Goal: Communication & Community: Ask a question

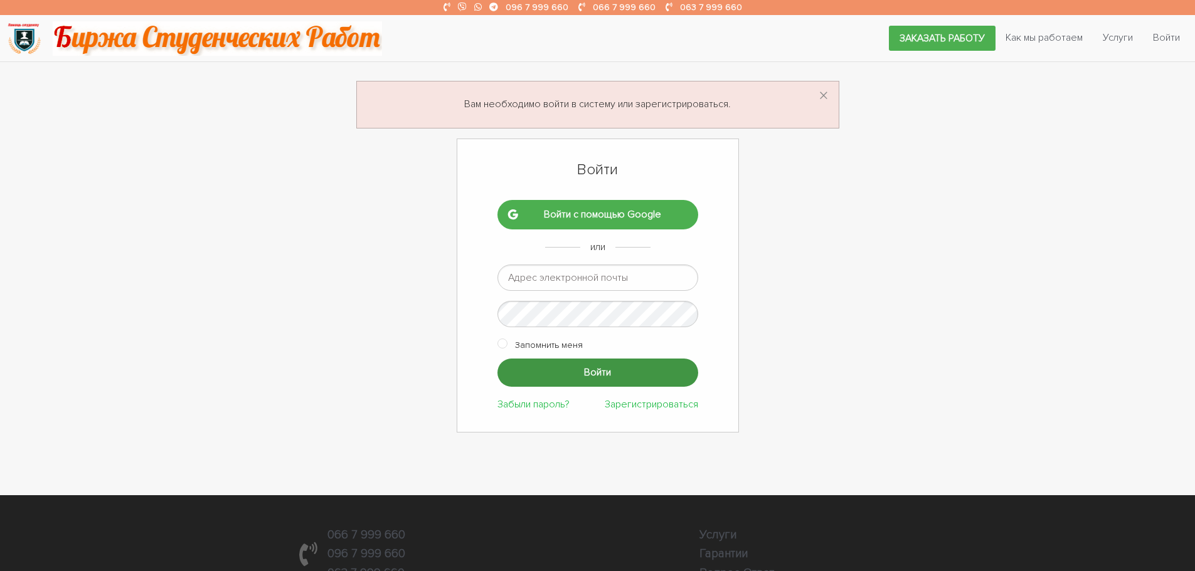
type input "ptv975@gmail.com"
click at [566, 362] on input "Войти" at bounding box center [597, 373] width 201 height 28
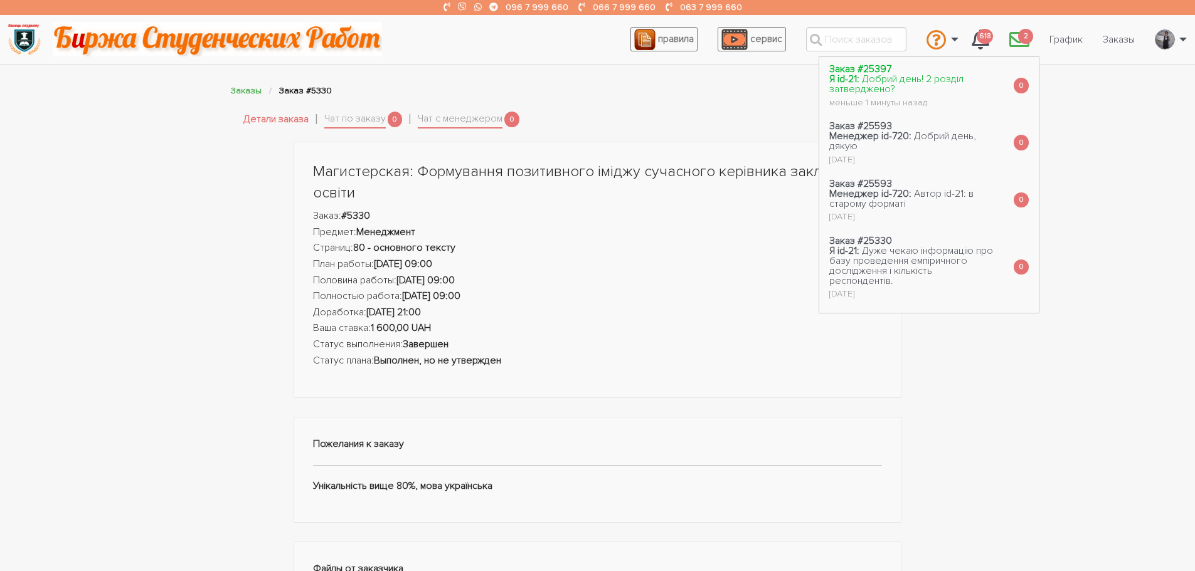
click at [903, 83] on span "Добрий день! 2 розділ затверджено?" at bounding box center [896, 84] width 134 height 23
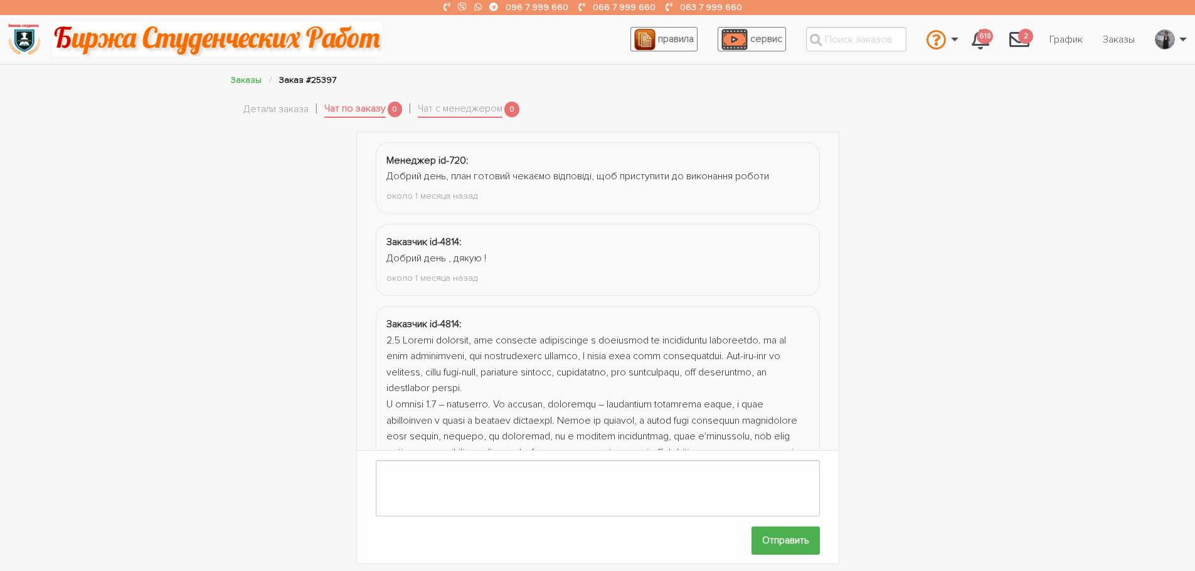
scroll to position [1853, 0]
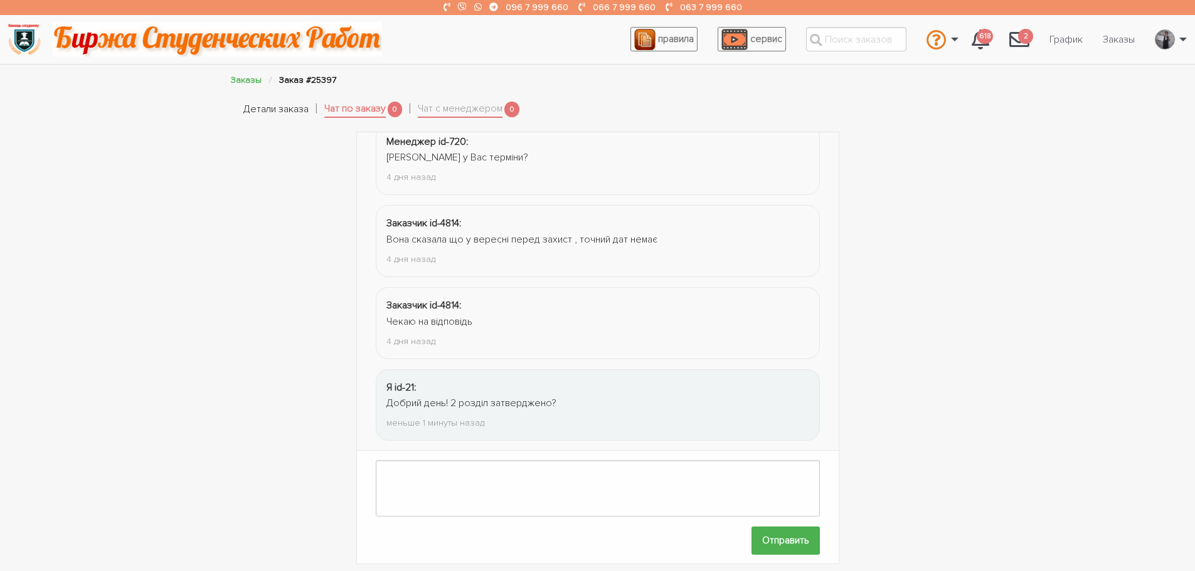
click at [258, 109] on link "Детали заказа" at bounding box center [275, 110] width 65 height 16
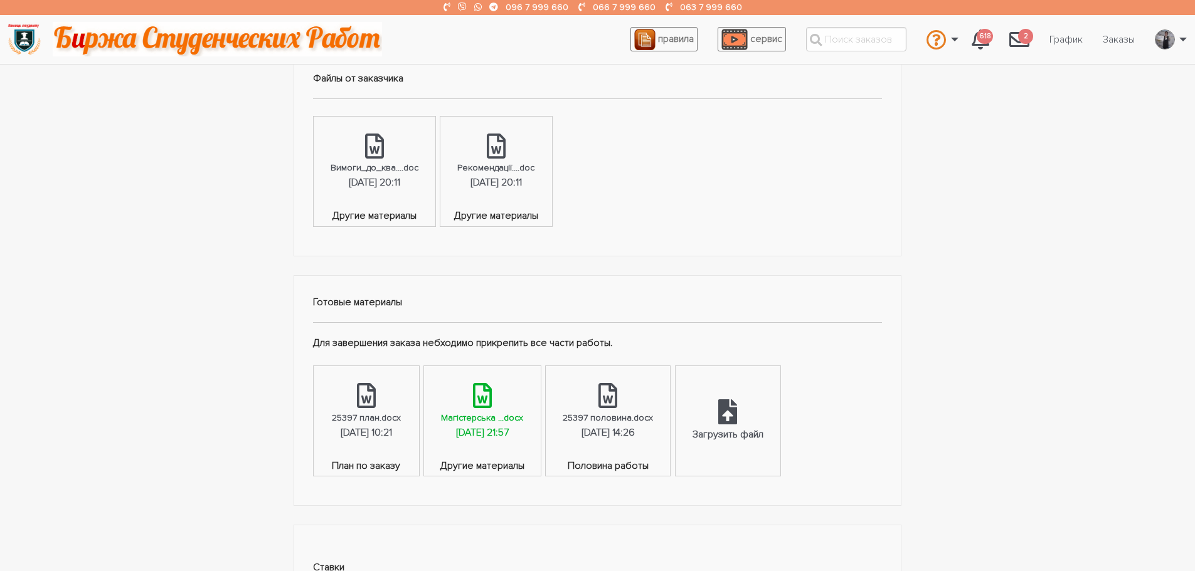
scroll to position [502, 0]
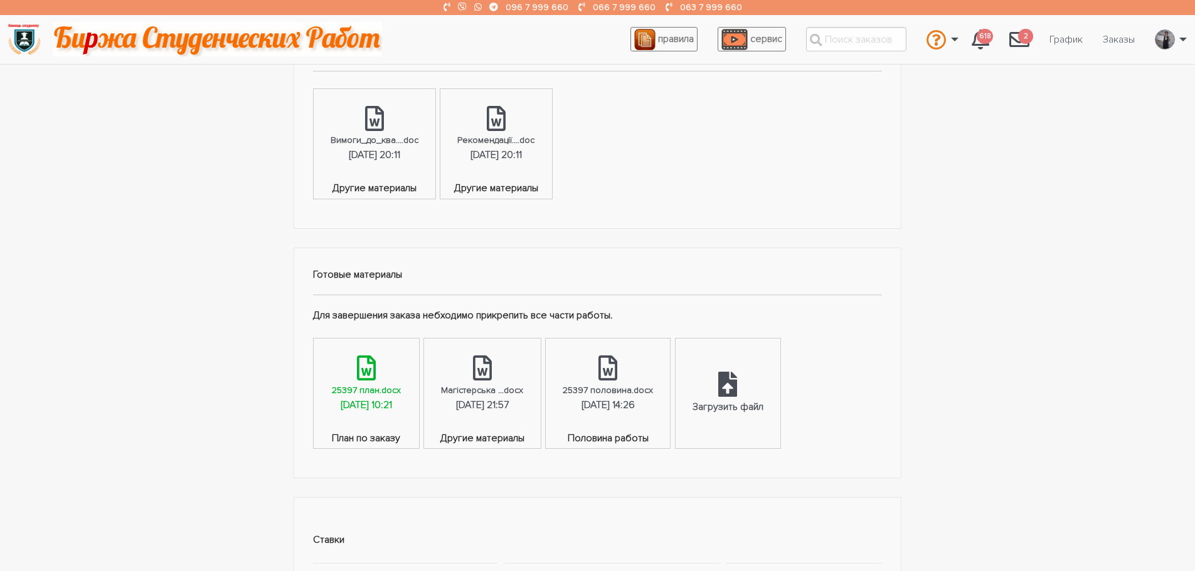
click at [358, 403] on div "21.07.2025, 10:21" at bounding box center [366, 406] width 51 height 16
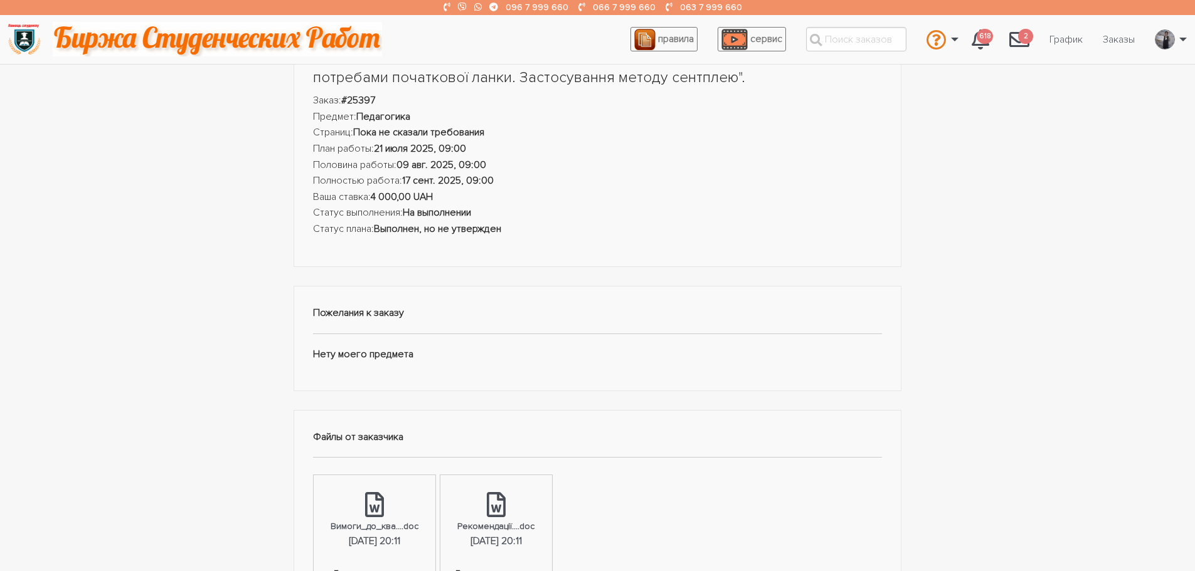
scroll to position [0, 0]
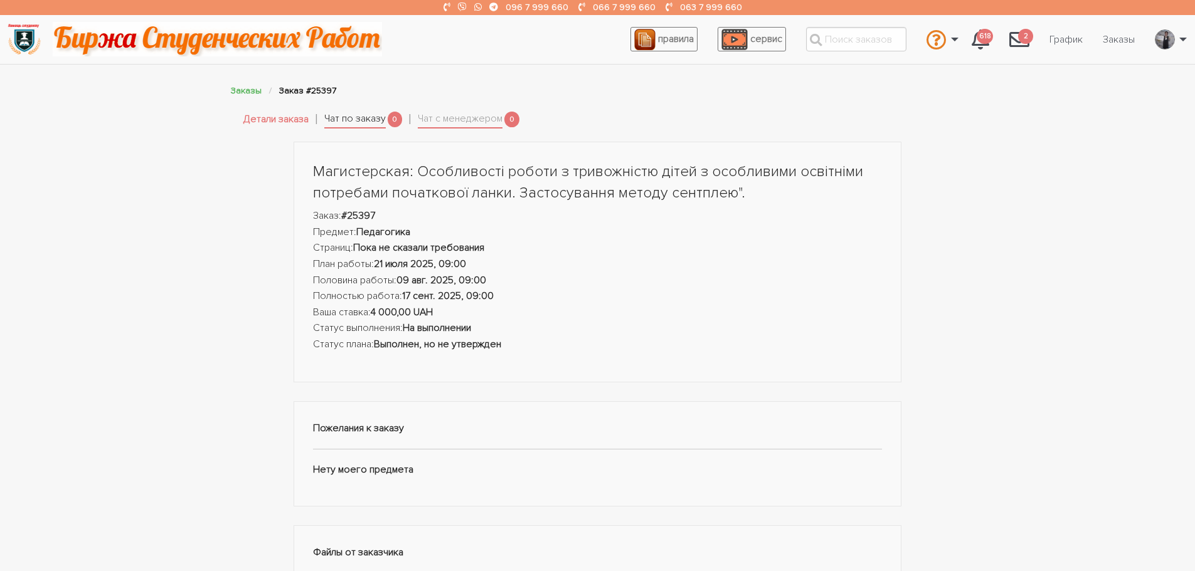
click at [366, 117] on link "Чат по заказу" at bounding box center [354, 120] width 61 height 18
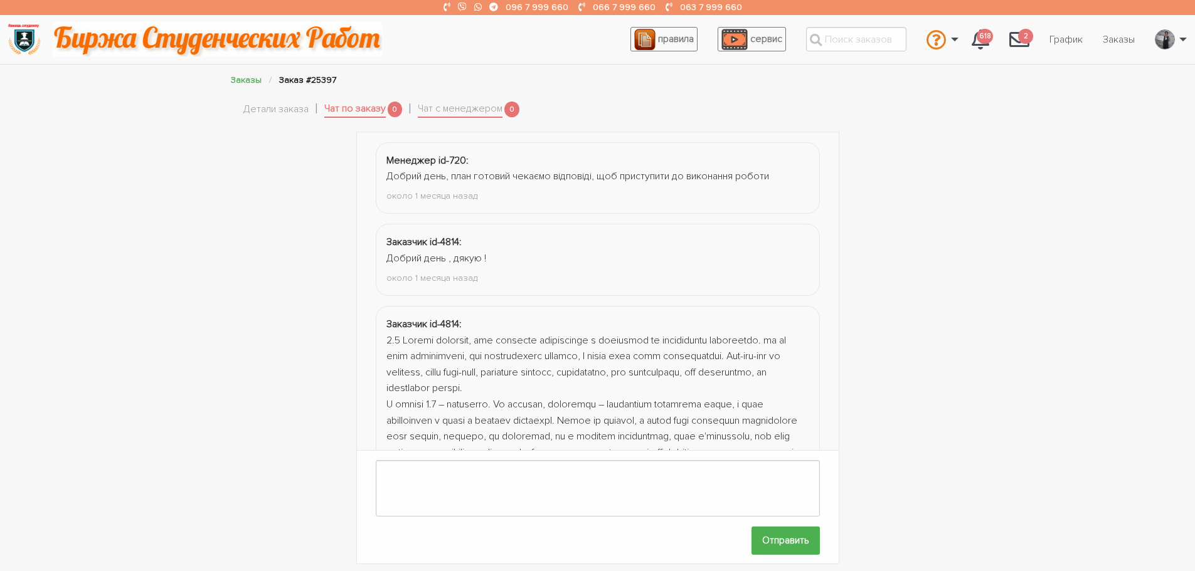
scroll to position [1853, 0]
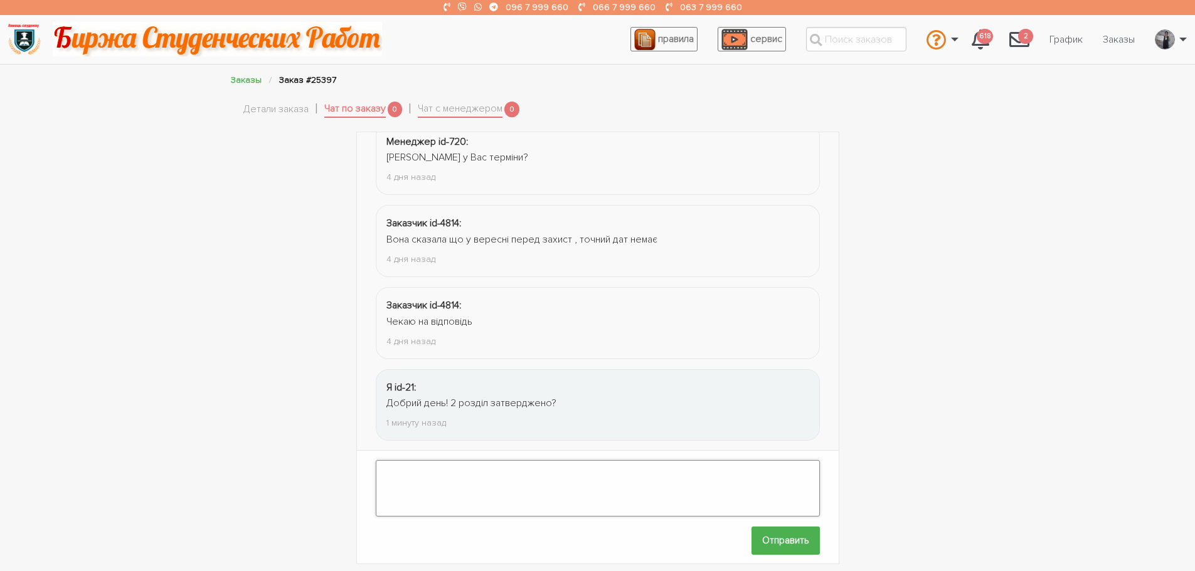
drag, startPoint x: 491, startPoint y: 478, endPoint x: 499, endPoint y: 484, distance: 9.9
click at [492, 478] on textarea at bounding box center [598, 488] width 444 height 56
click at [674, 466] on textarea "І ще питання: де Ви проводили дослідження (умовно) і скільки було респондентів?" at bounding box center [598, 488] width 444 height 56
click at [674, 465] on textarea "І ще питання: де Ви проводили дослідження (умовно) і скільки було респондентів?" at bounding box center [598, 488] width 444 height 56
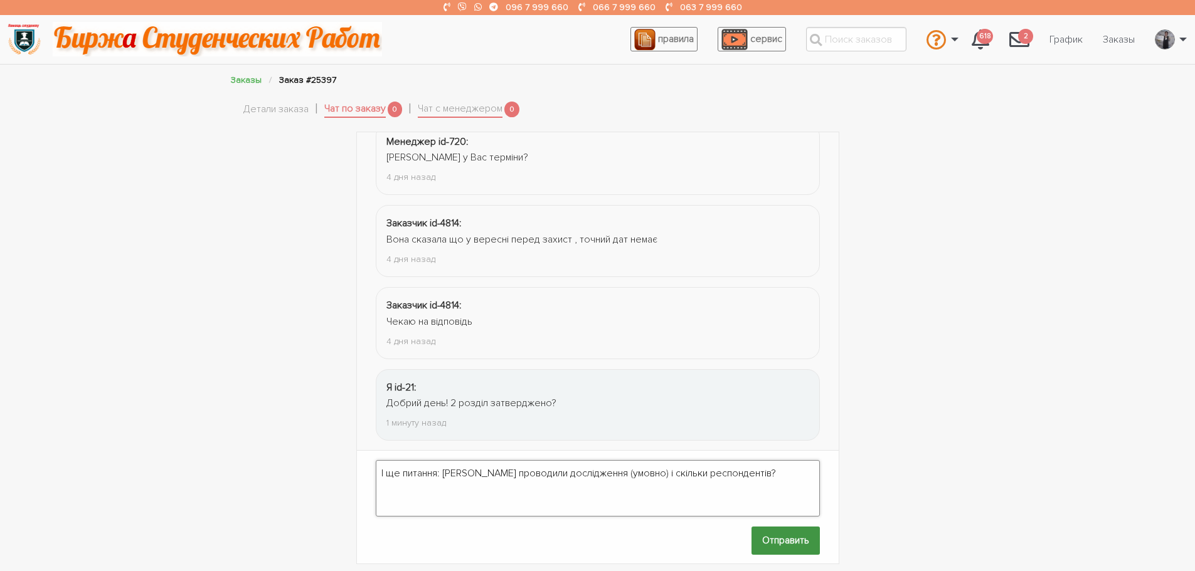
type textarea "І ще питання: [PERSON_NAME] проводили дослідження (умовно) і скільки респондент…"
click at [775, 534] on input "Отправить" at bounding box center [785, 541] width 68 height 28
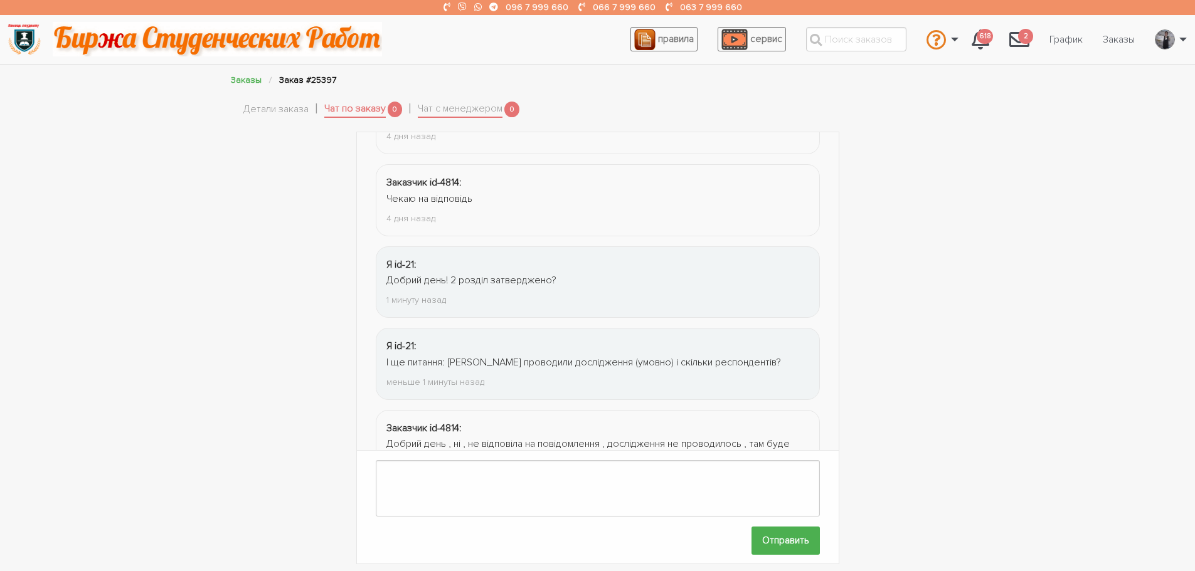
scroll to position [2033, 0]
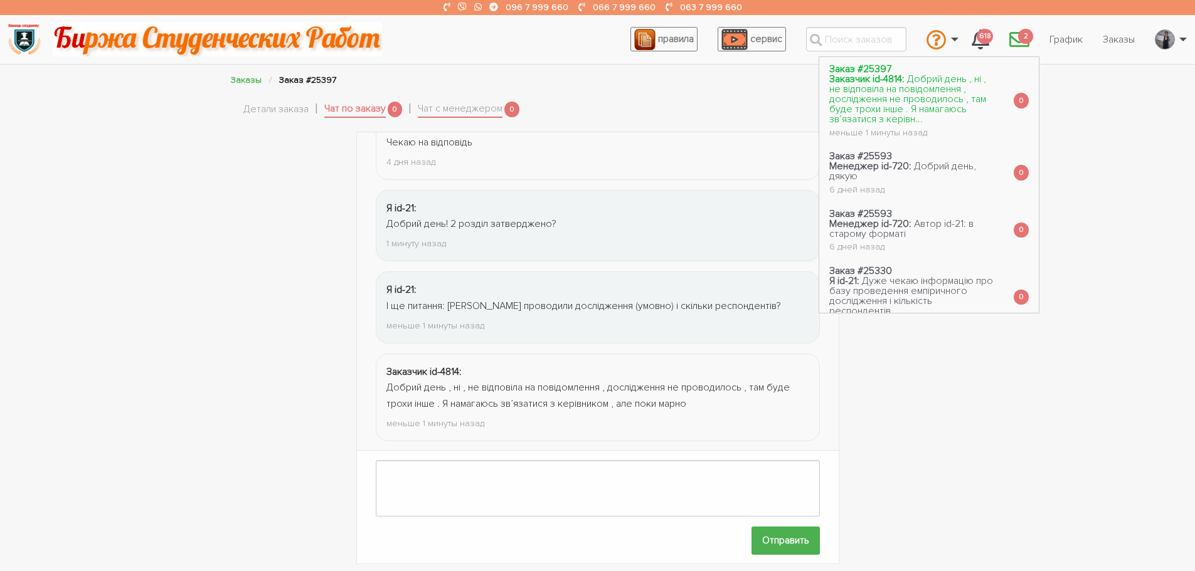
click at [940, 90] on span "Добрий день , ні , не відповіла на повідомлення , дослідження не проводилось , …" at bounding box center [907, 99] width 157 height 53
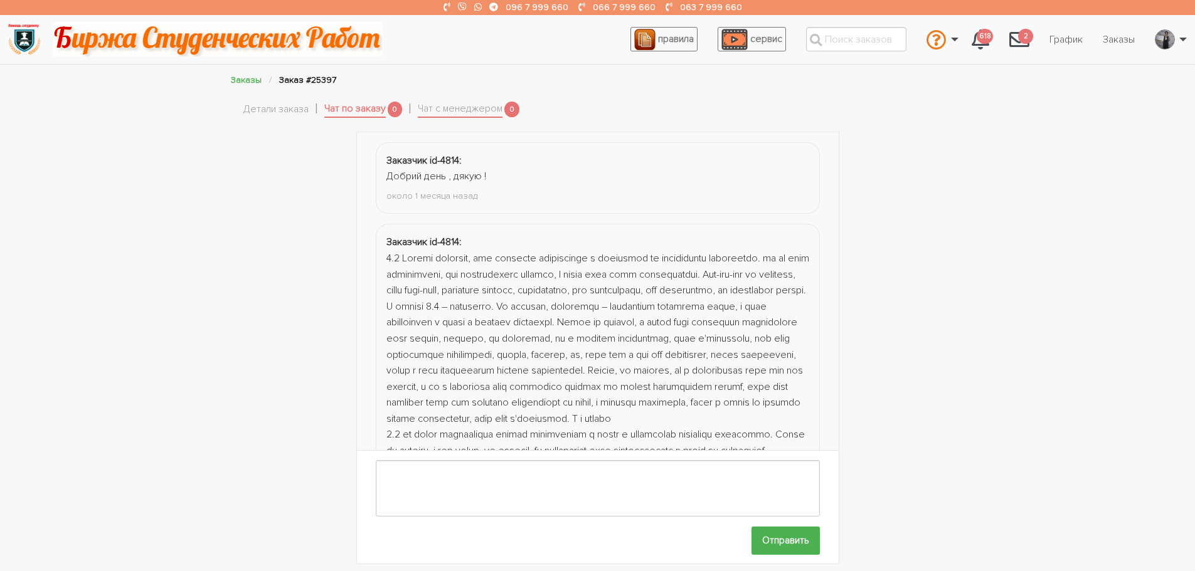
scroll to position [1951, 0]
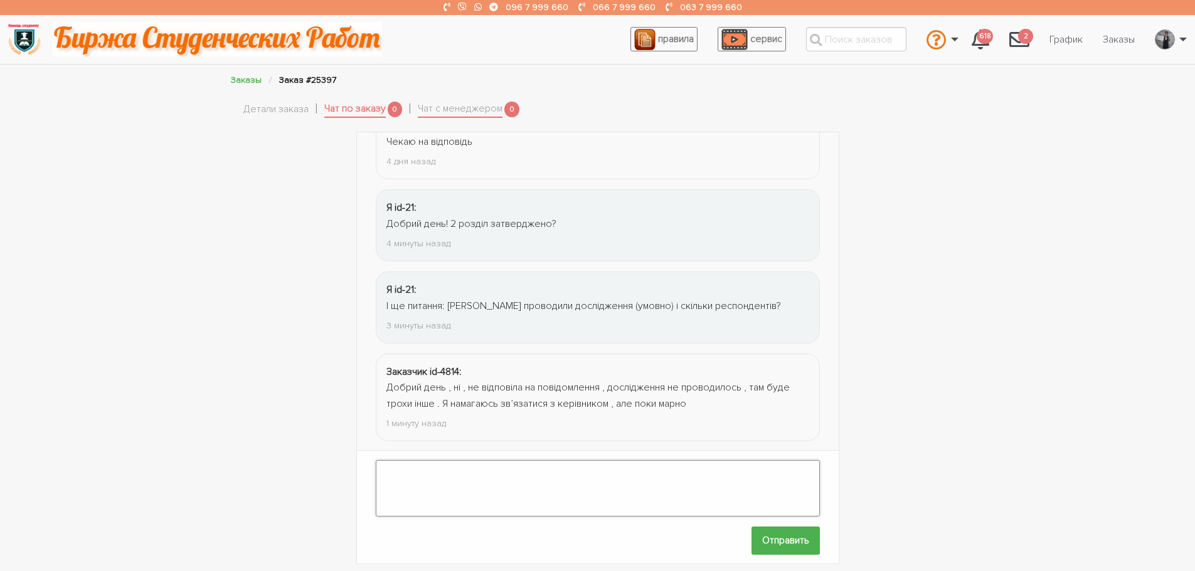
click at [476, 477] on textarea at bounding box center [598, 488] width 444 height 56
click at [438, 113] on link "Чат с менеджером" at bounding box center [460, 110] width 85 height 18
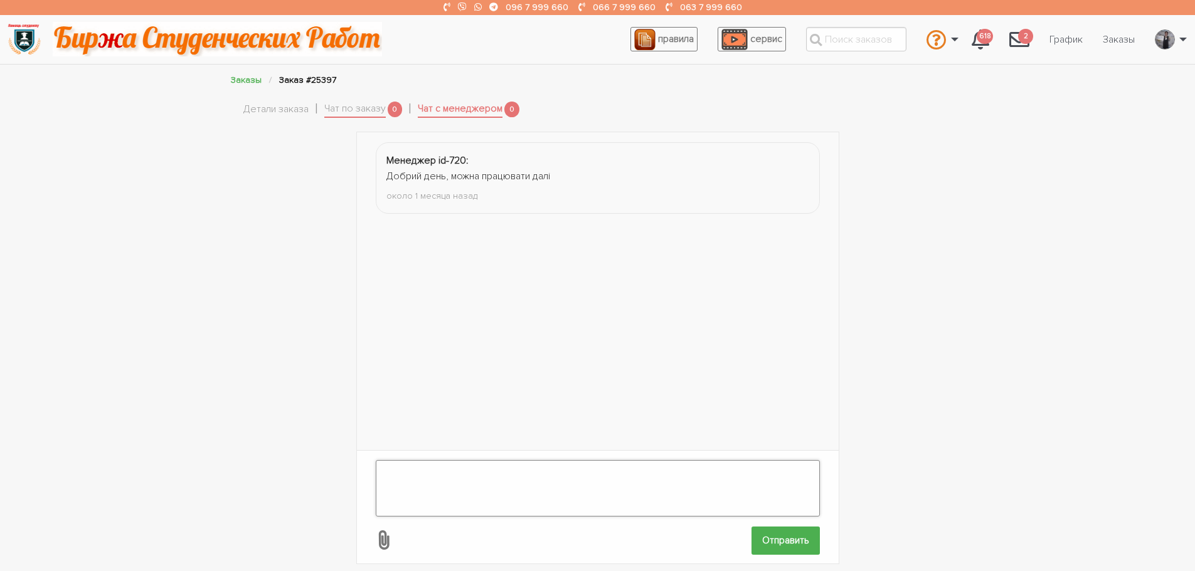
click at [438, 480] on textarea at bounding box center [598, 488] width 444 height 56
type textarea "Т"
click at [337, 107] on link "Чат по заказу" at bounding box center [354, 110] width 61 height 18
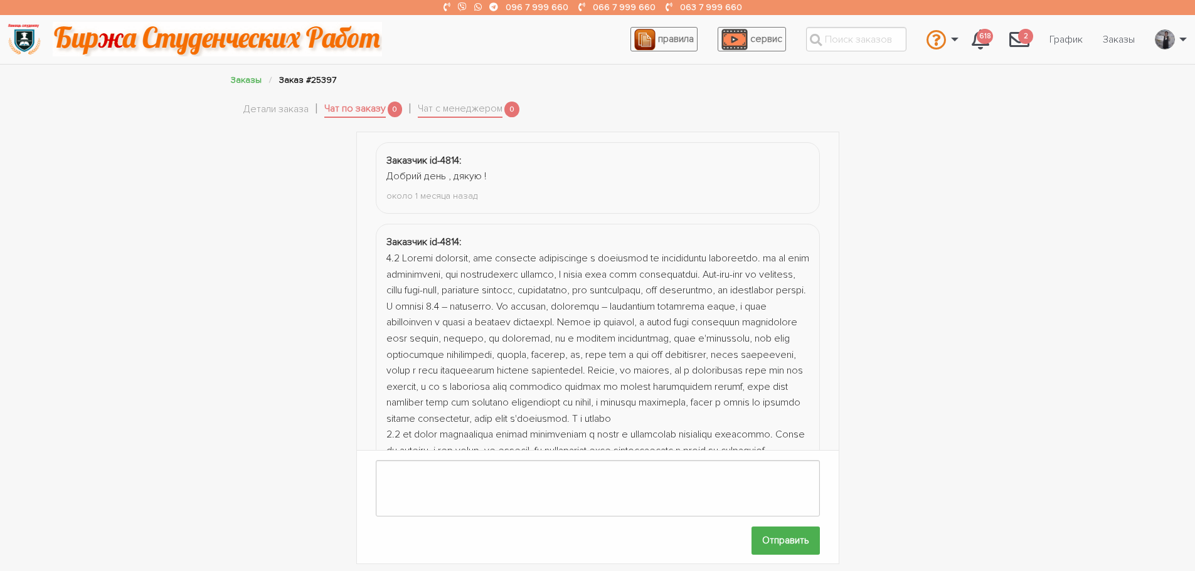
scroll to position [1951, 0]
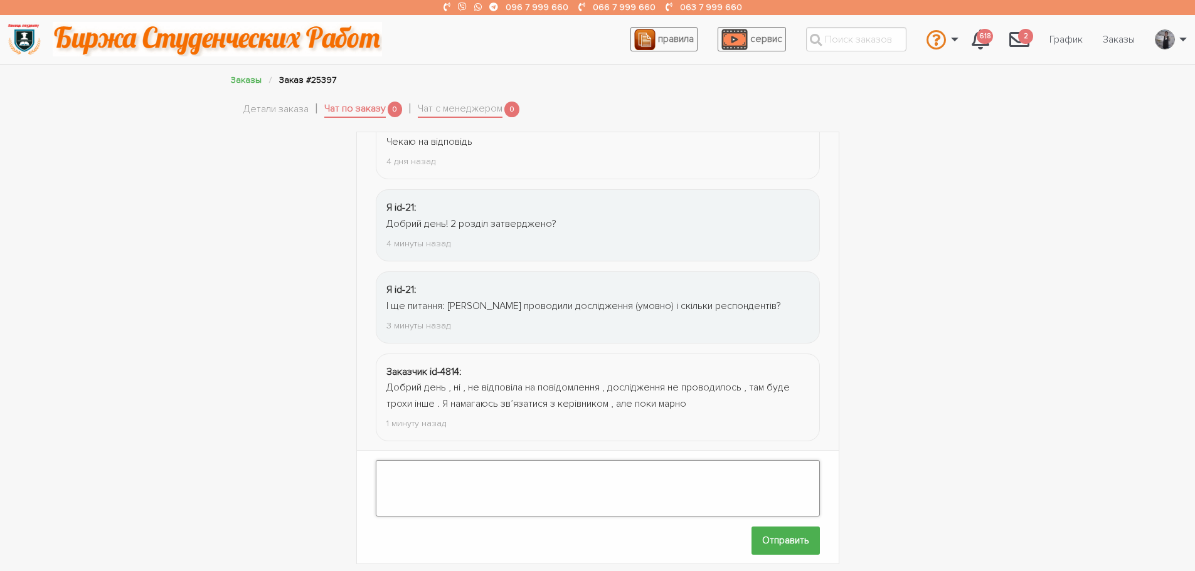
click at [402, 477] on textarea at bounding box center [598, 488] width 444 height 56
type textarea "Тоді чекаю на відповідь.... Я не можу продовжувати виконання роботи."
click at [765, 529] on input "Отправить" at bounding box center [785, 541] width 68 height 28
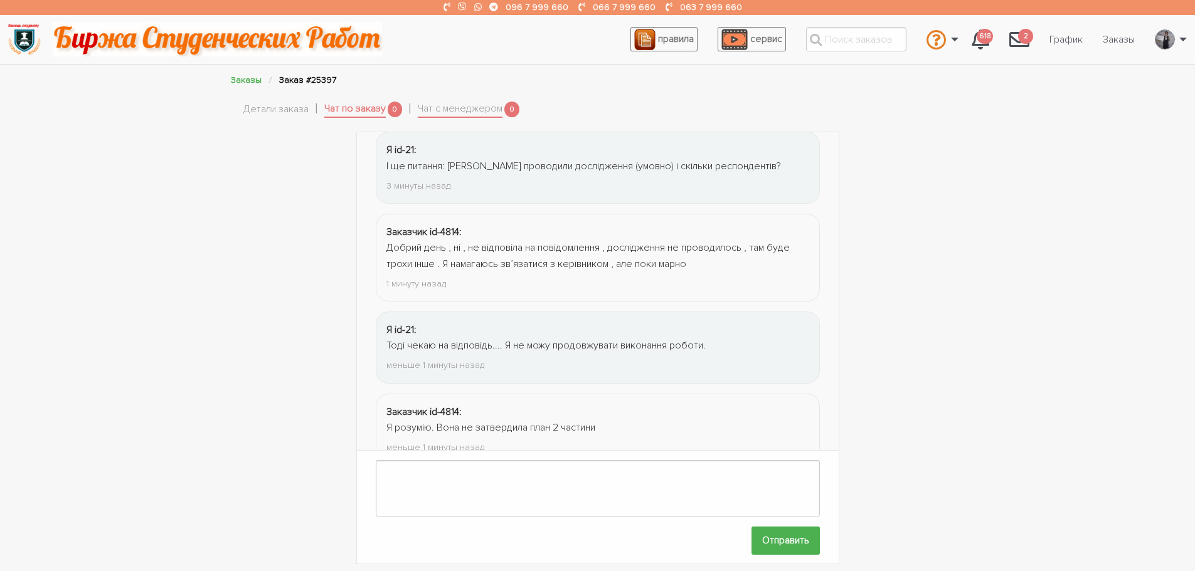
scroll to position [2114, 0]
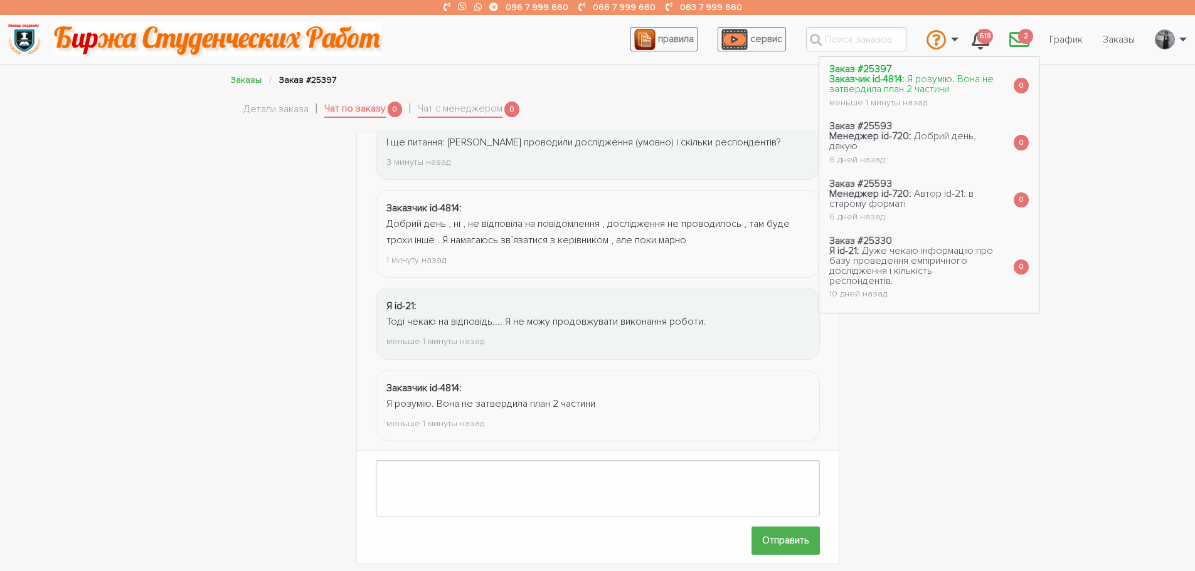
click at [955, 81] on span "Я розумію. Вона не затвердила план 2 частини" at bounding box center [911, 84] width 164 height 23
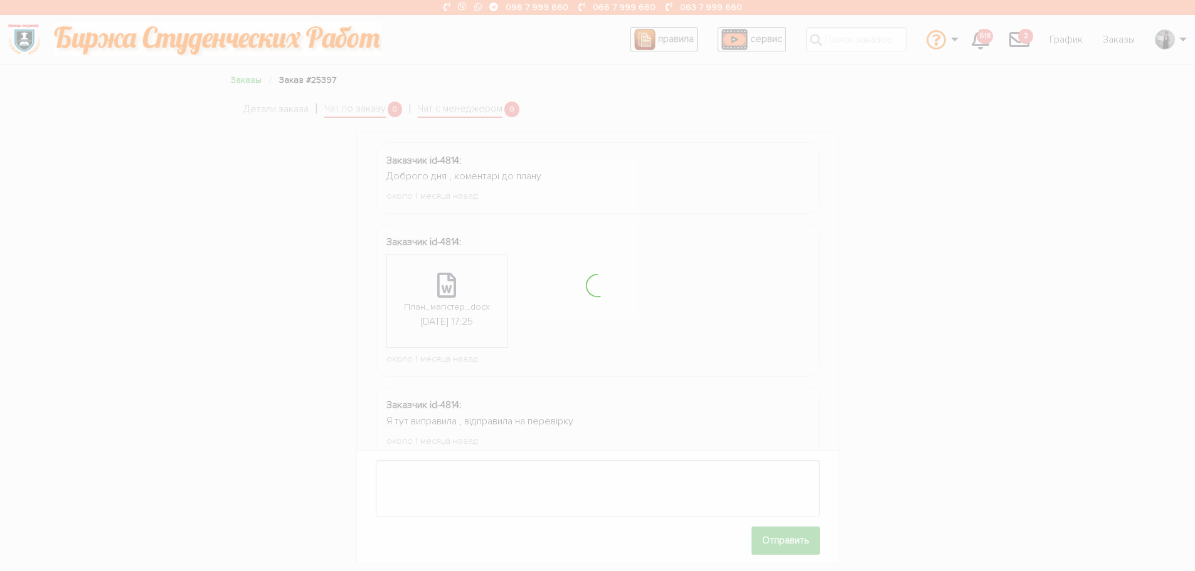
scroll to position [1598, 0]
